Goal: Task Accomplishment & Management: Use online tool/utility

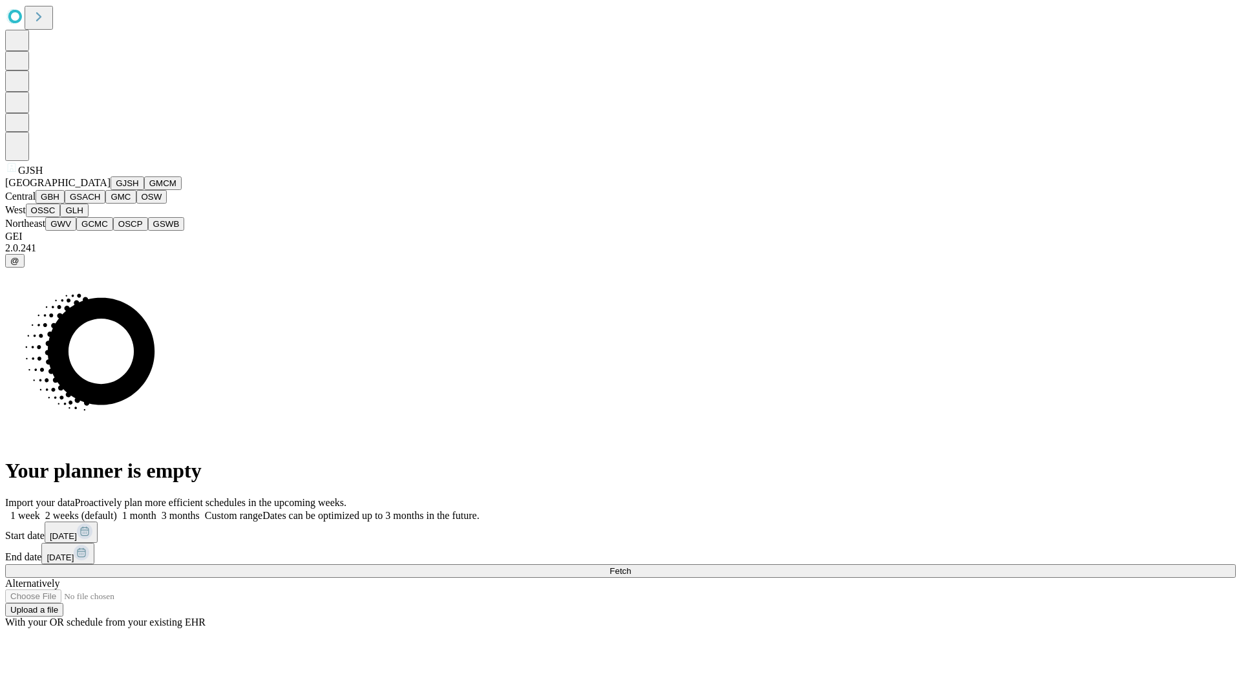
click at [111, 190] on button "GJSH" at bounding box center [128, 183] width 34 height 14
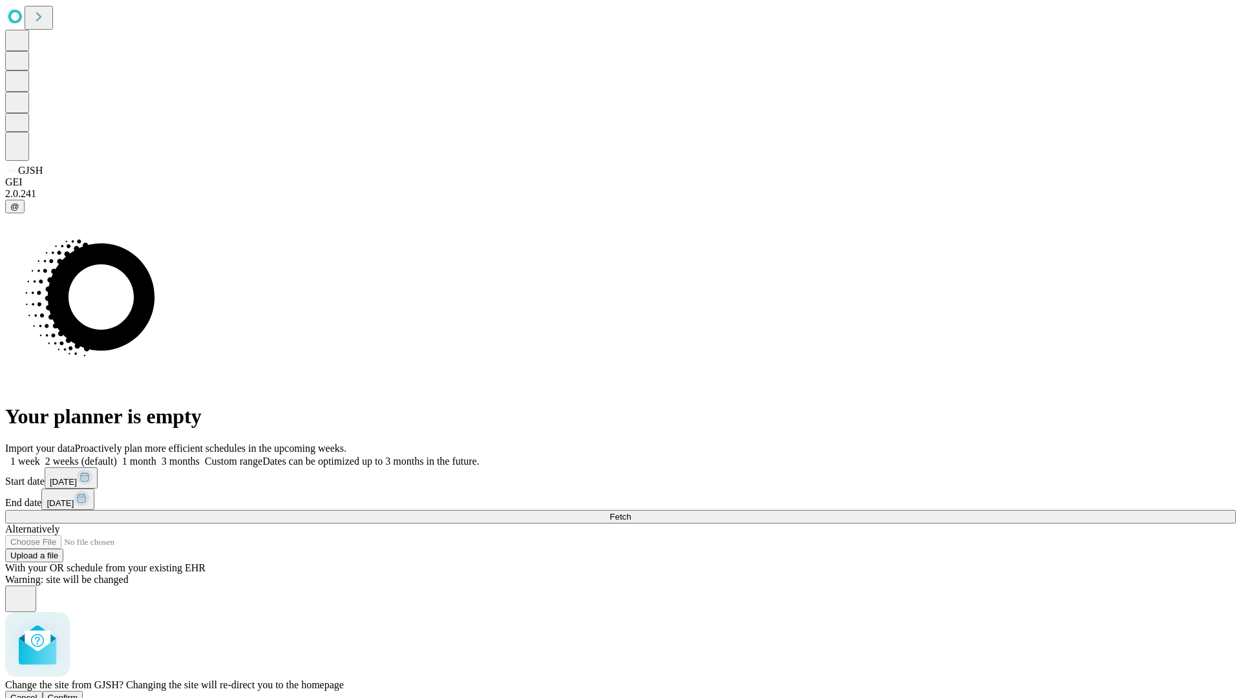
click at [78, 693] on span "Confirm" at bounding box center [63, 698] width 30 height 10
click at [156, 456] on label "1 month" at bounding box center [136, 461] width 39 height 11
click at [631, 512] on span "Fetch" at bounding box center [620, 517] width 21 height 10
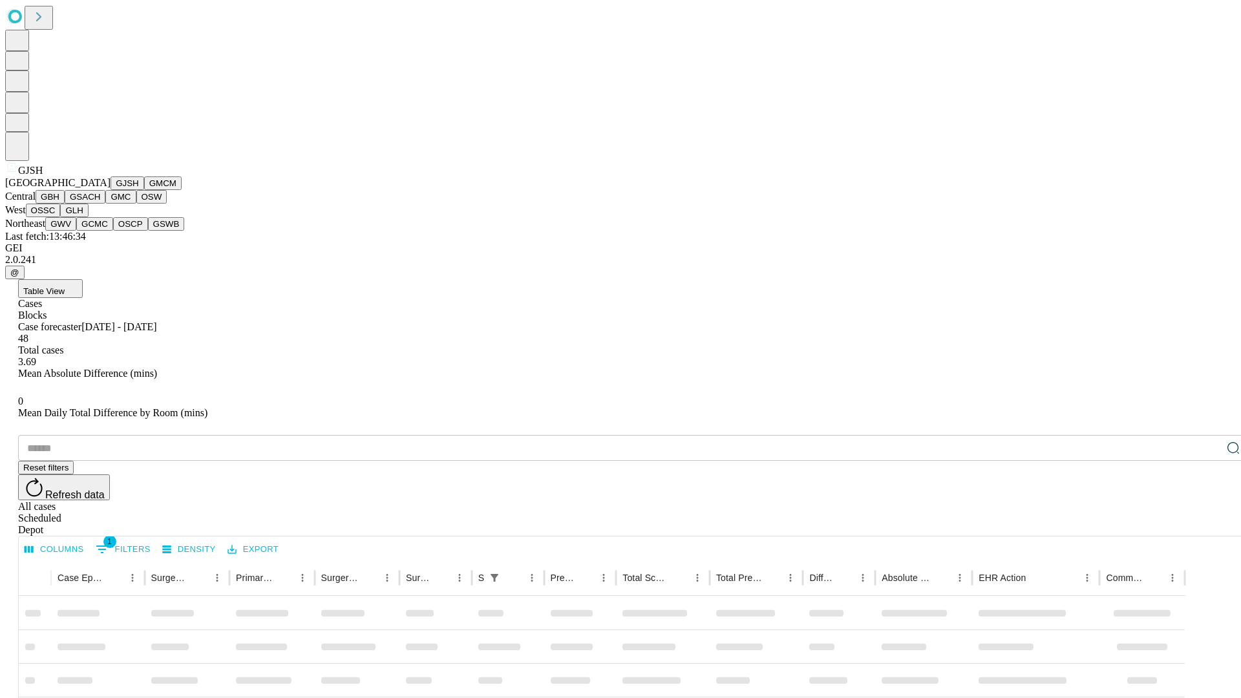
click at [144, 190] on button "GMCM" at bounding box center [162, 183] width 37 height 14
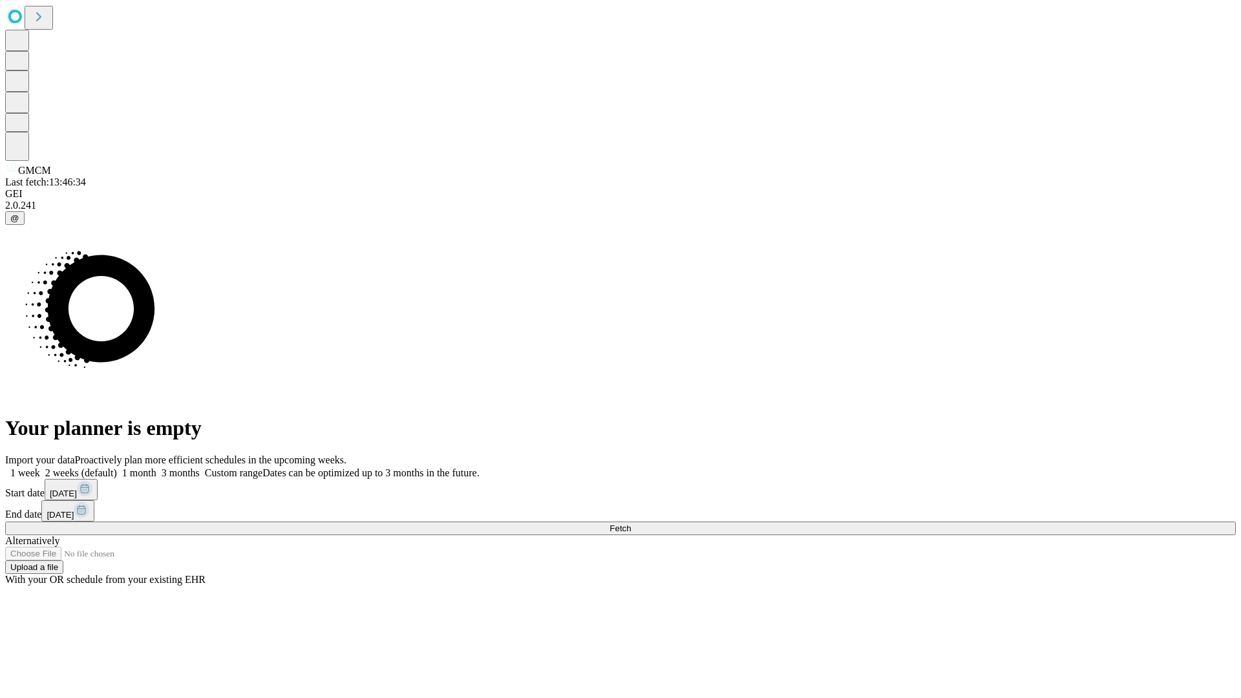
click at [156, 467] on label "1 month" at bounding box center [136, 472] width 39 height 11
click at [631, 524] on span "Fetch" at bounding box center [620, 529] width 21 height 10
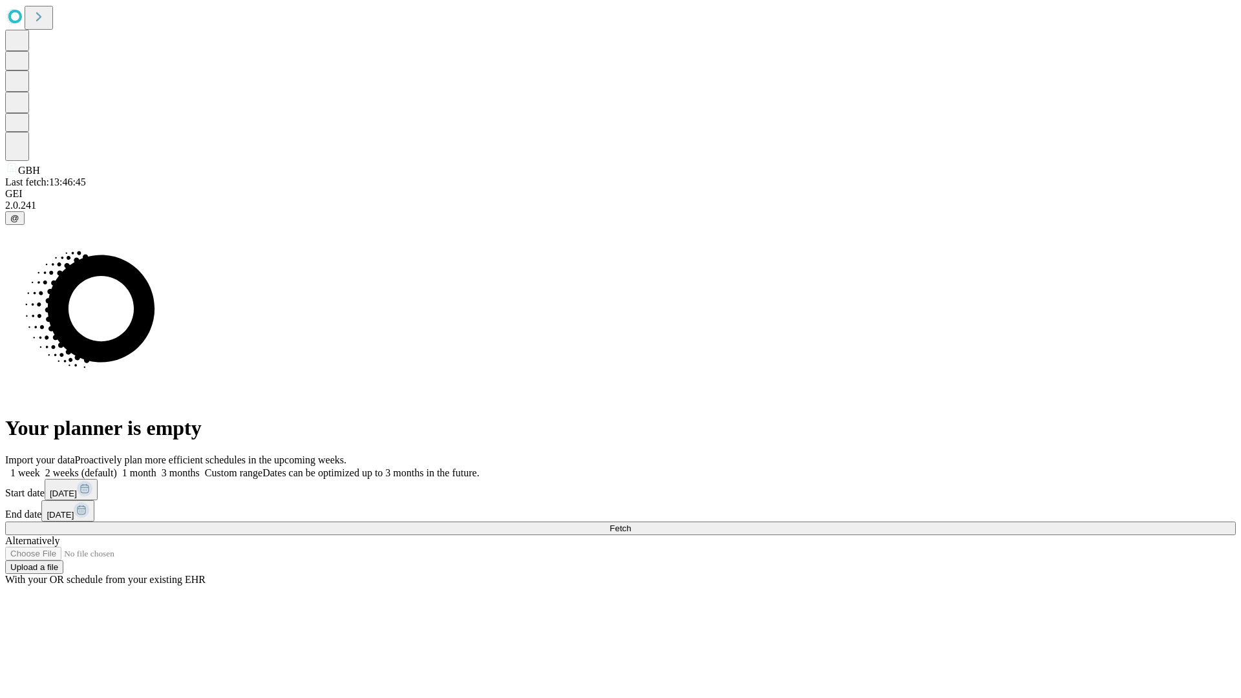
click at [156, 467] on label "1 month" at bounding box center [136, 472] width 39 height 11
click at [631, 524] on span "Fetch" at bounding box center [620, 529] width 21 height 10
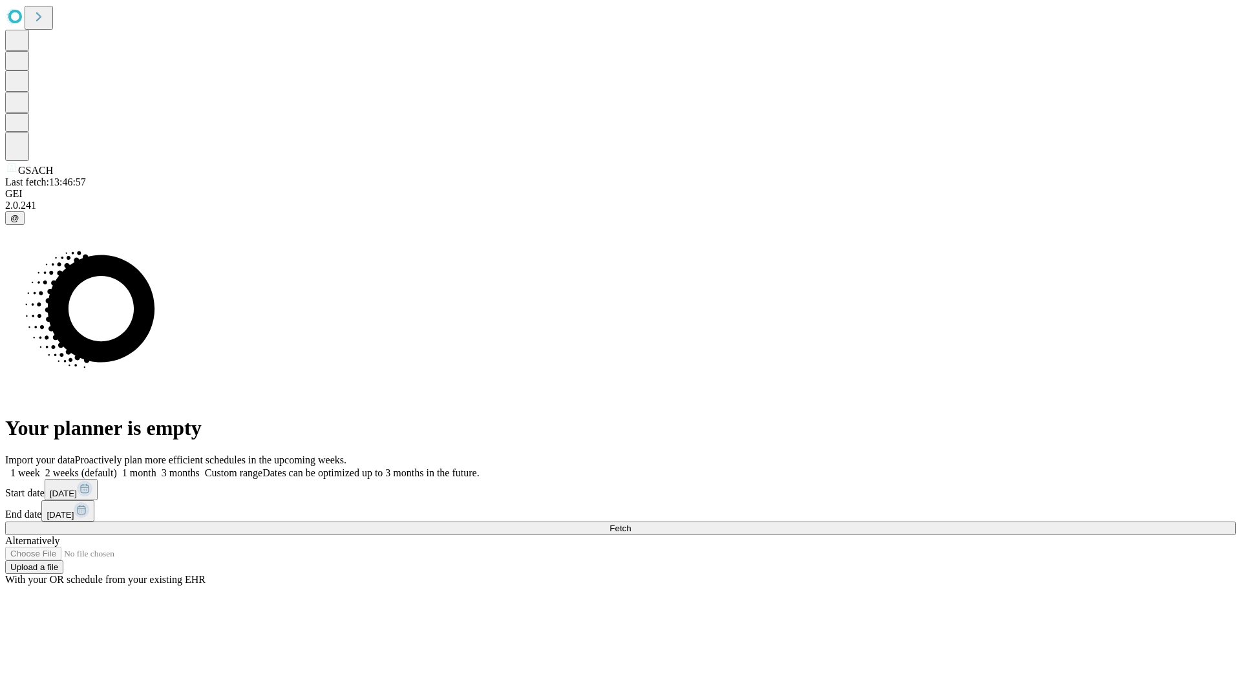
click at [631, 524] on span "Fetch" at bounding box center [620, 529] width 21 height 10
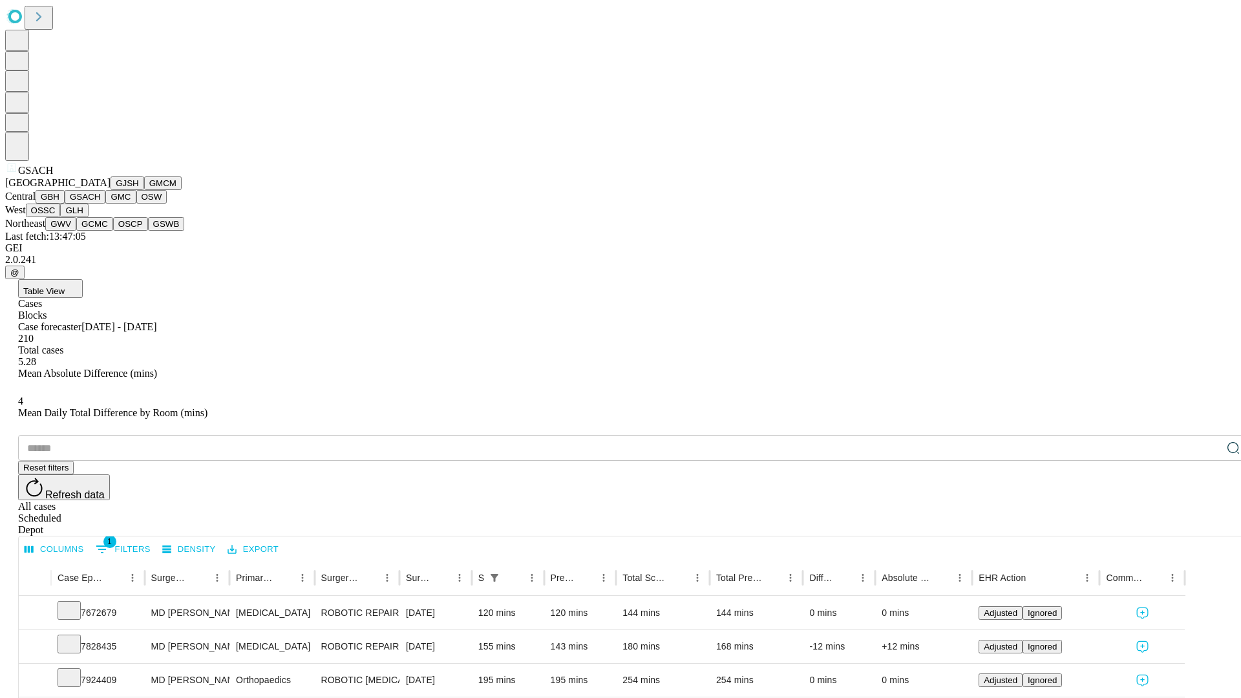
click at [105, 204] on button "GMC" at bounding box center [120, 197] width 30 height 14
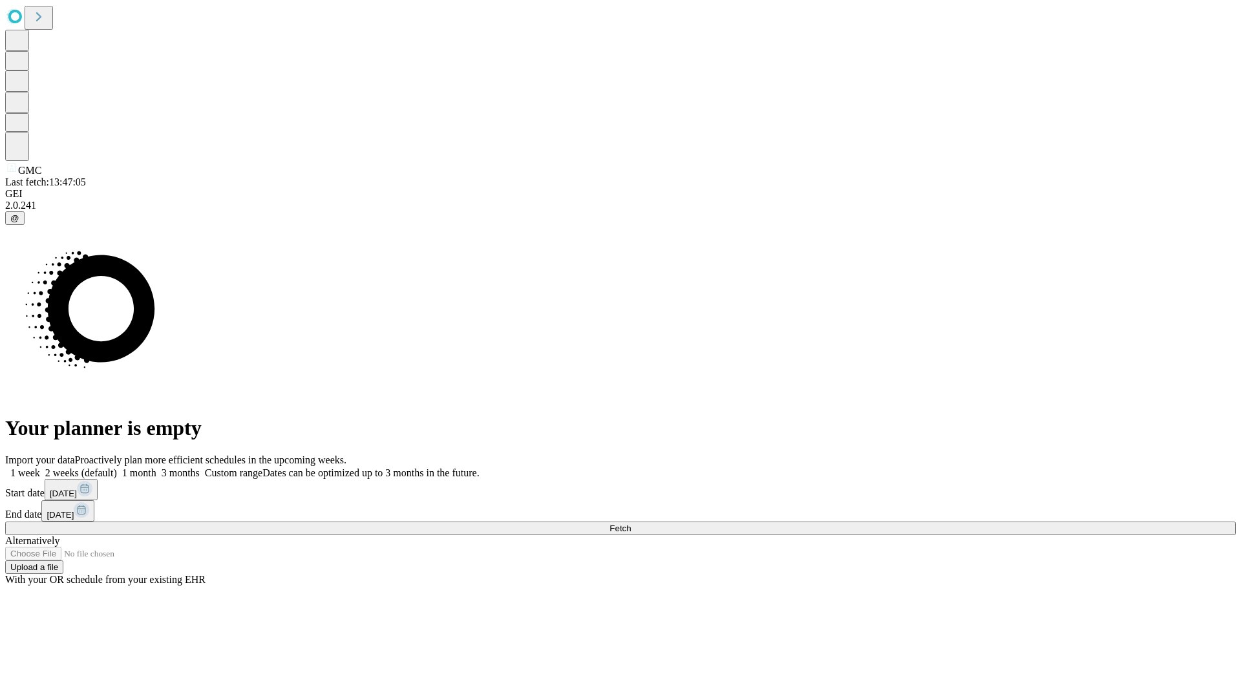
click at [631, 524] on span "Fetch" at bounding box center [620, 529] width 21 height 10
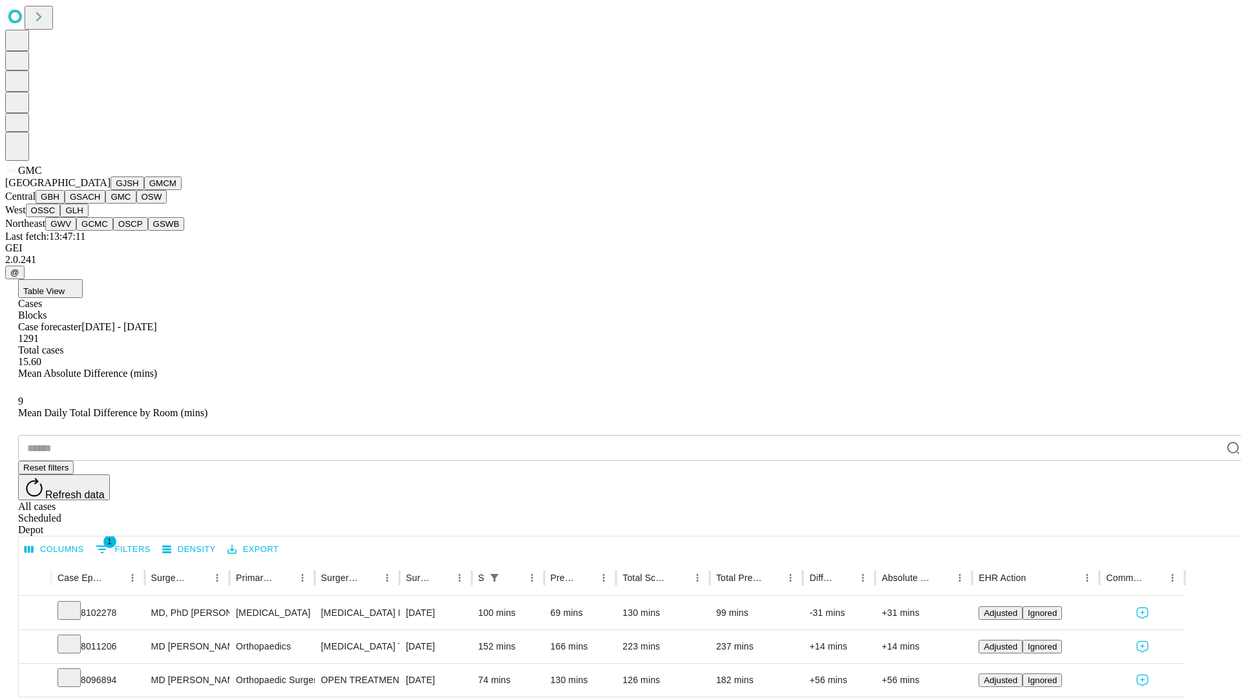
click at [136, 204] on button "OSW" at bounding box center [151, 197] width 31 height 14
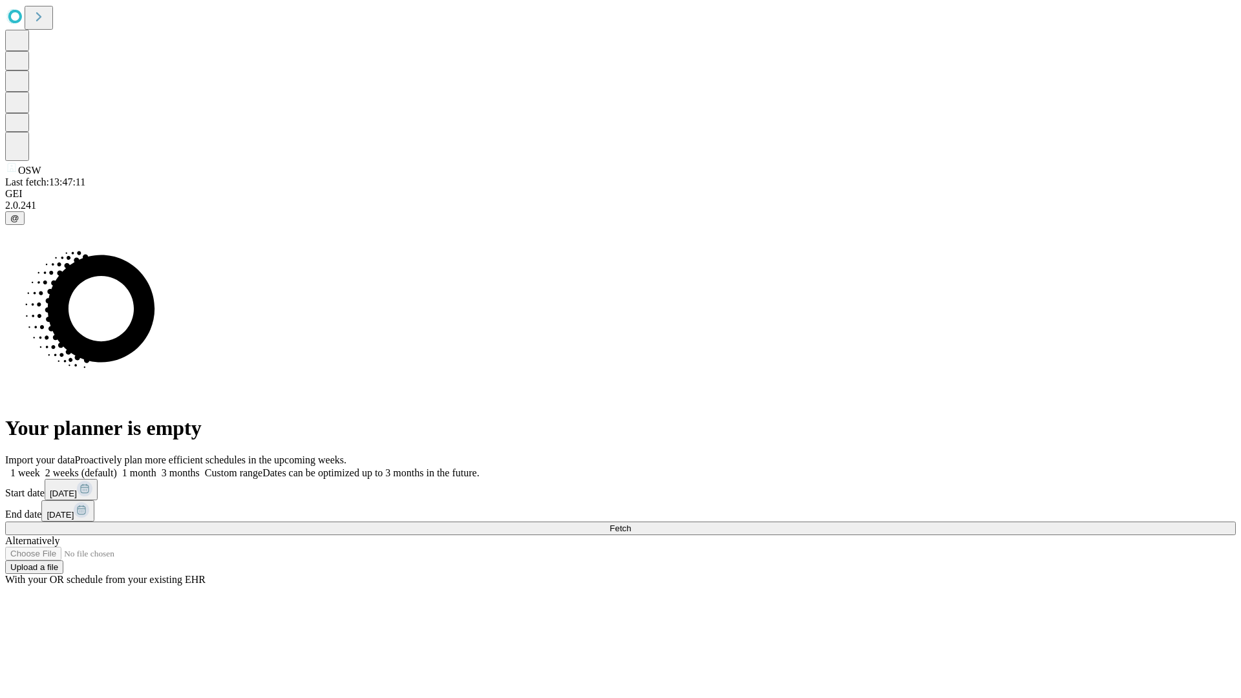
click at [156, 467] on label "1 month" at bounding box center [136, 472] width 39 height 11
click at [631, 524] on span "Fetch" at bounding box center [620, 529] width 21 height 10
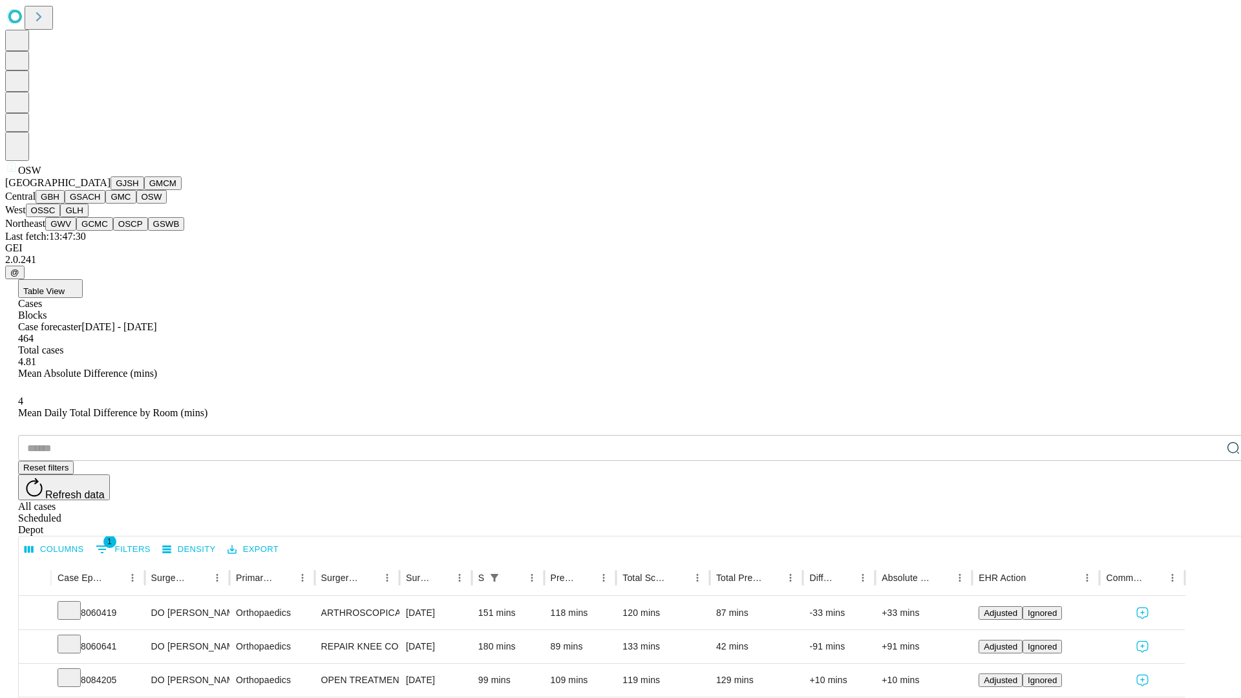
click at [61, 217] on button "OSSC" at bounding box center [43, 211] width 35 height 14
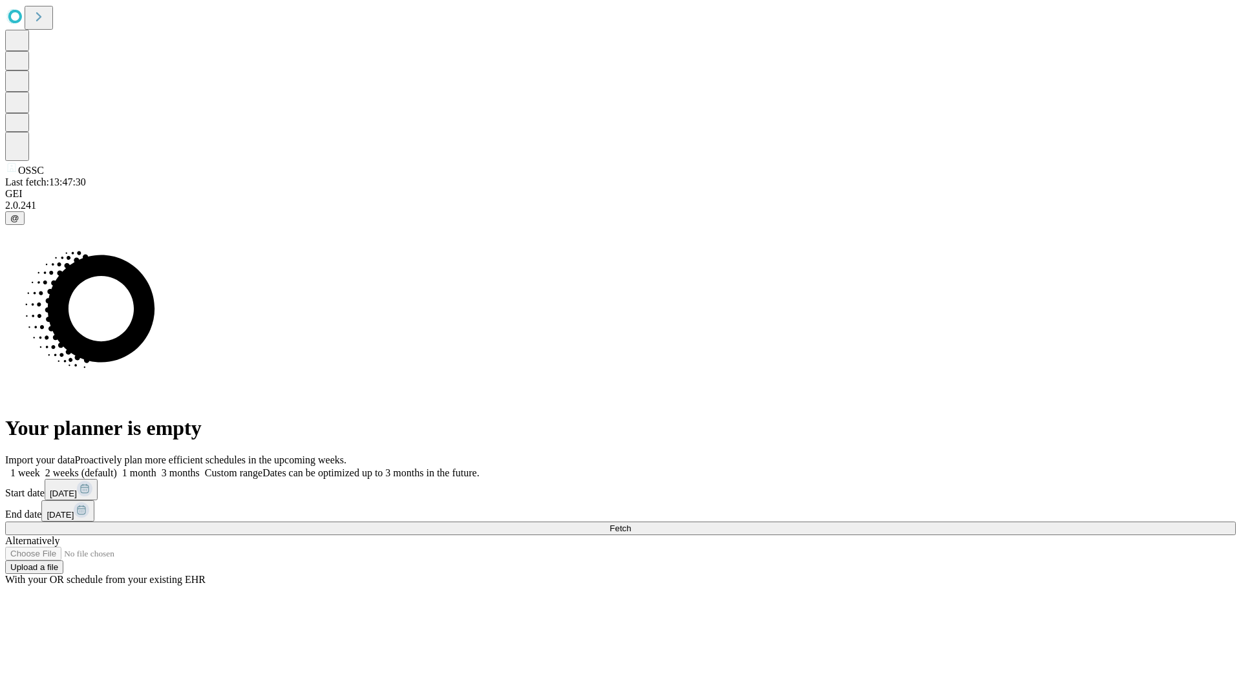
click at [156, 467] on label "1 month" at bounding box center [136, 472] width 39 height 11
click at [631, 524] on span "Fetch" at bounding box center [620, 529] width 21 height 10
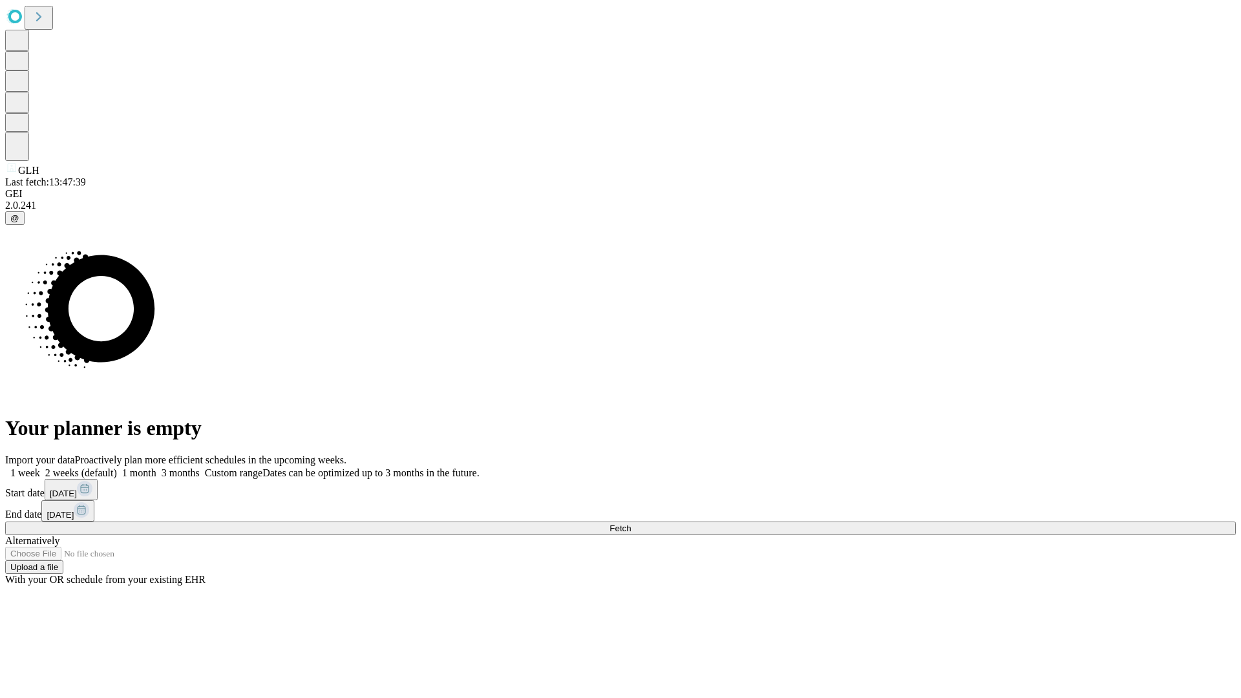
click at [631, 524] on span "Fetch" at bounding box center [620, 529] width 21 height 10
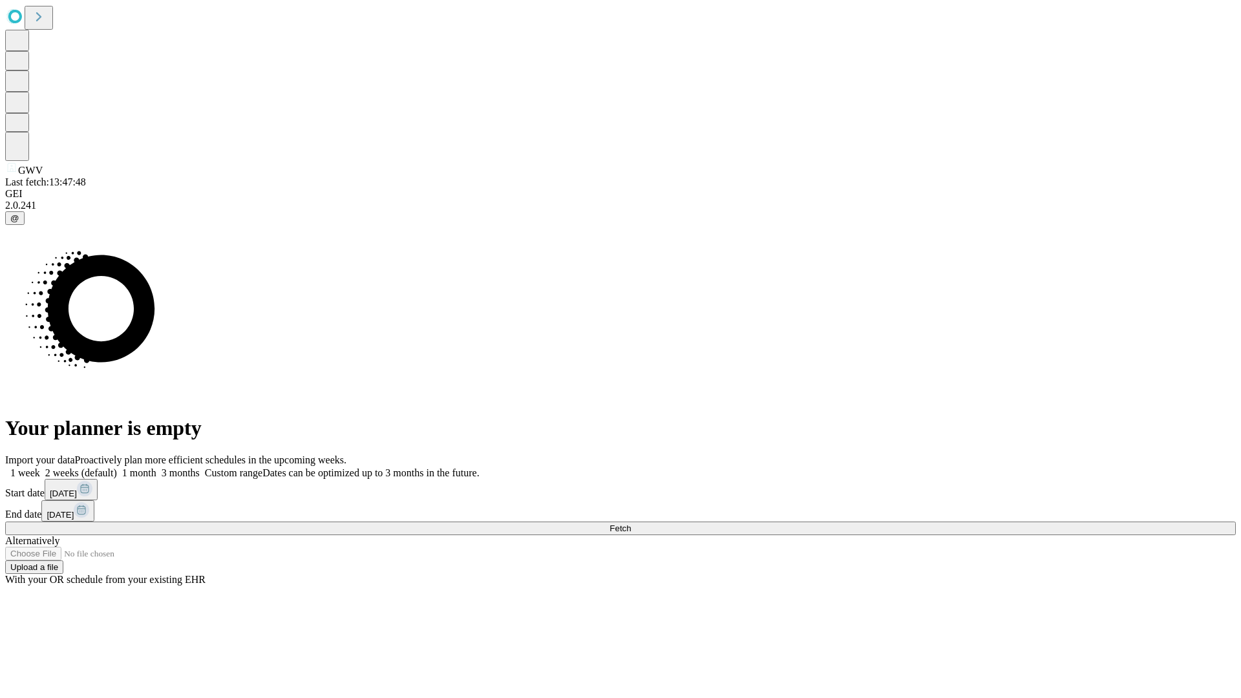
click at [631, 524] on span "Fetch" at bounding box center [620, 529] width 21 height 10
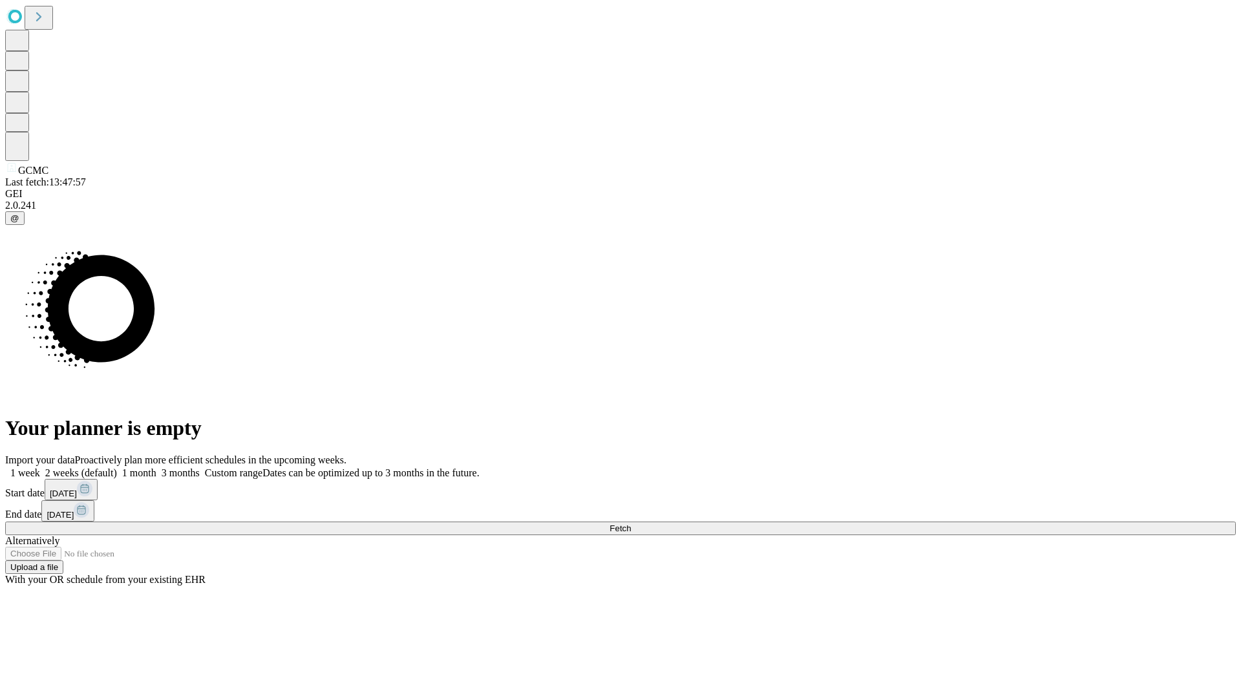
click at [156, 467] on label "1 month" at bounding box center [136, 472] width 39 height 11
click at [631, 524] on span "Fetch" at bounding box center [620, 529] width 21 height 10
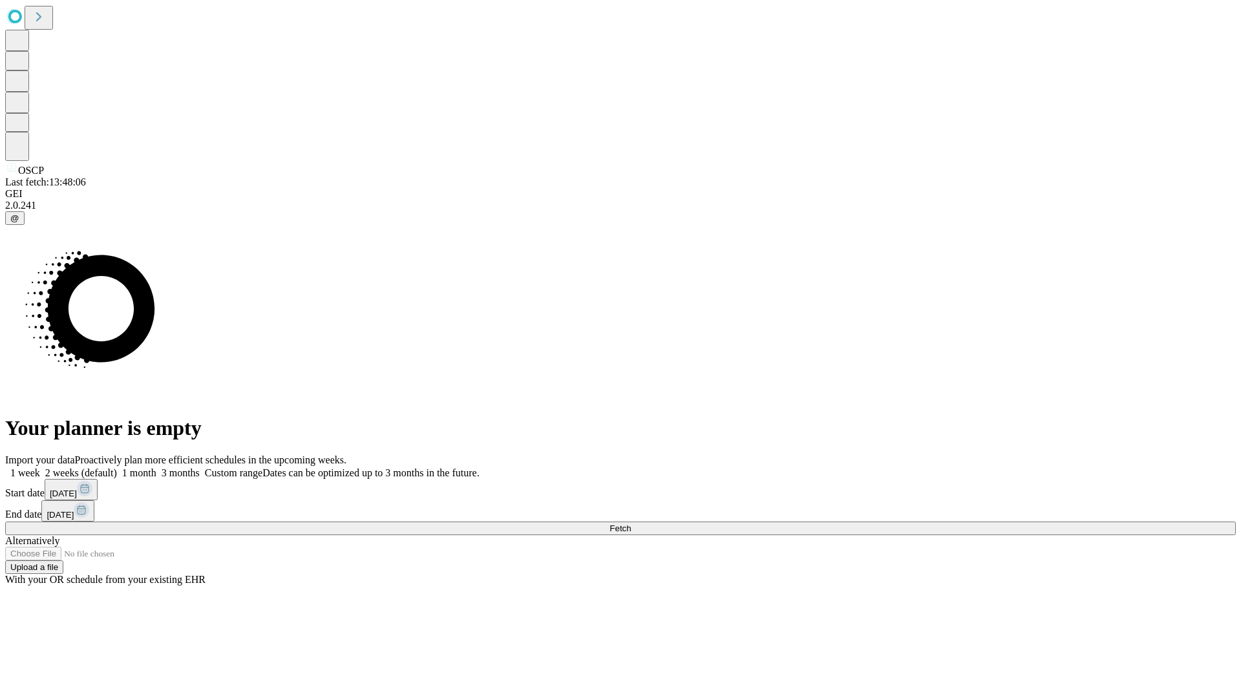
click at [156, 467] on label "1 month" at bounding box center [136, 472] width 39 height 11
click at [631, 524] on span "Fetch" at bounding box center [620, 529] width 21 height 10
